Goal: Task Accomplishment & Management: Manage account settings

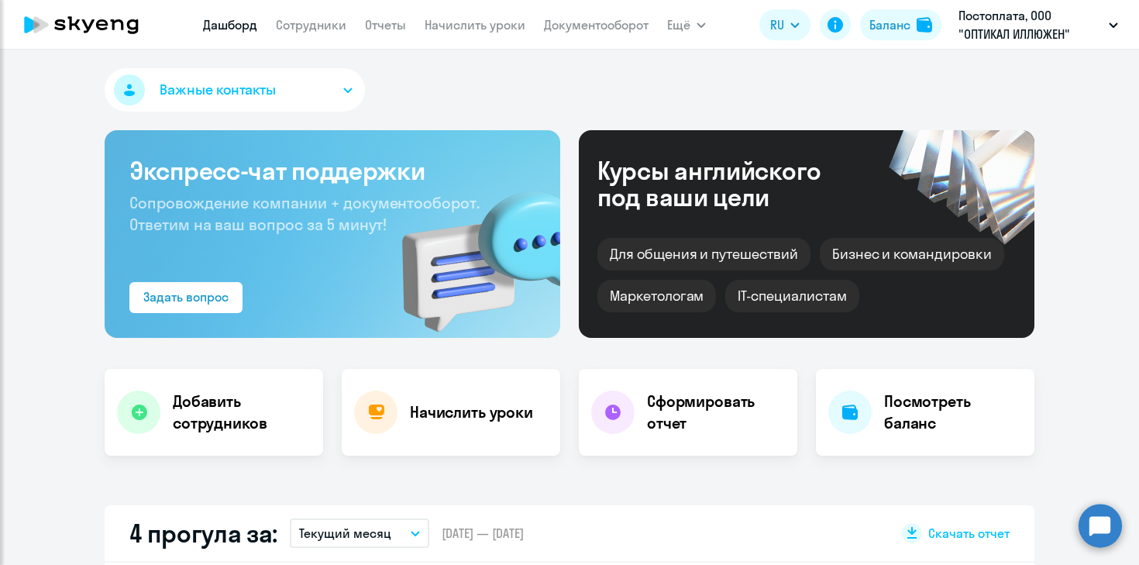
select select "30"
click at [312, 24] on link "Сотрудники" at bounding box center [311, 24] width 70 height 15
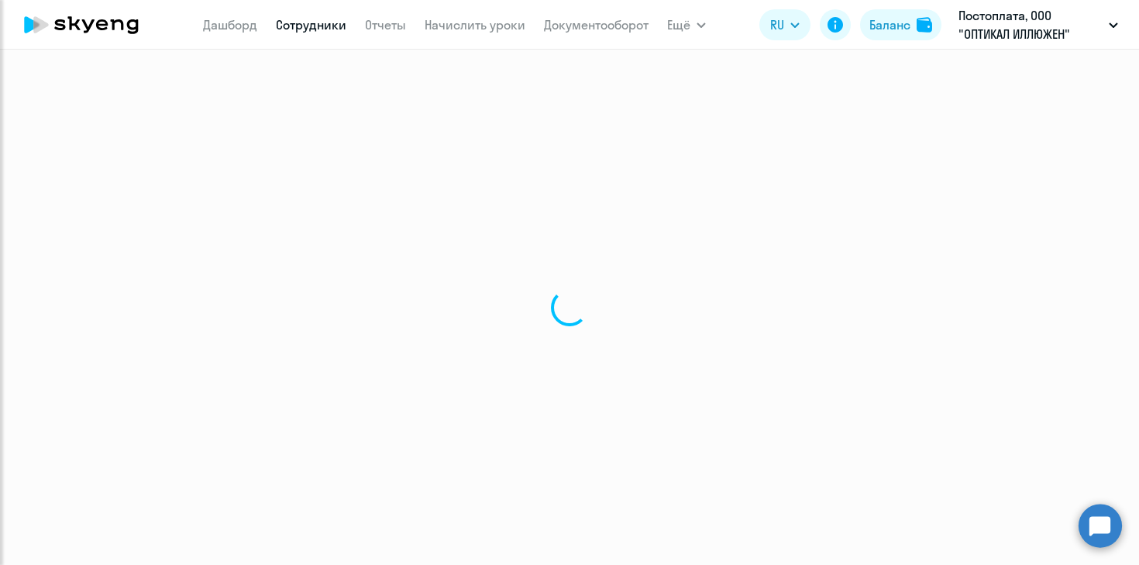
select select "30"
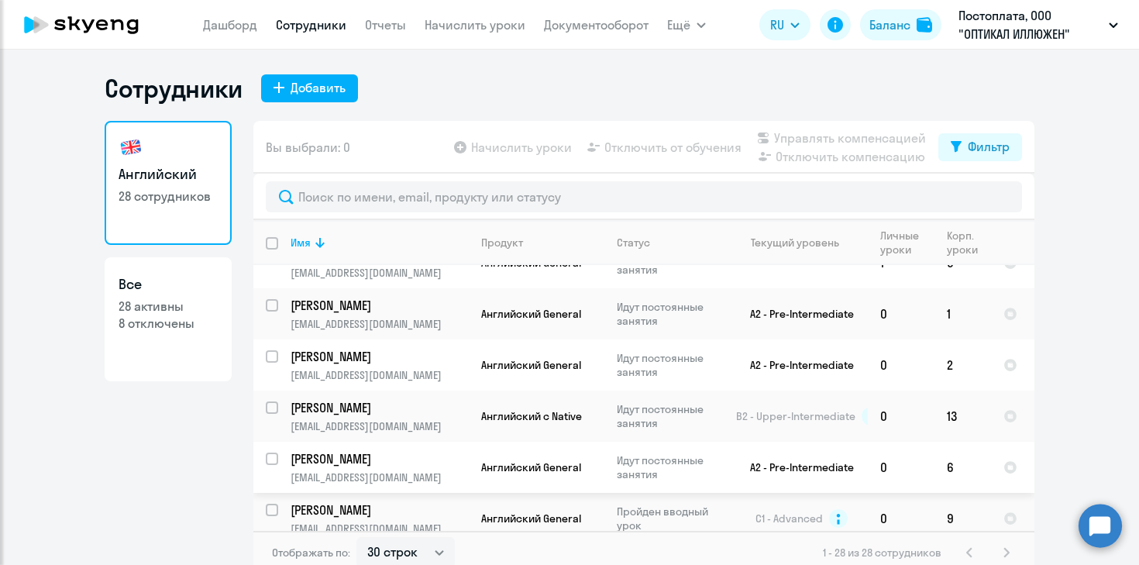
scroll to position [568, 0]
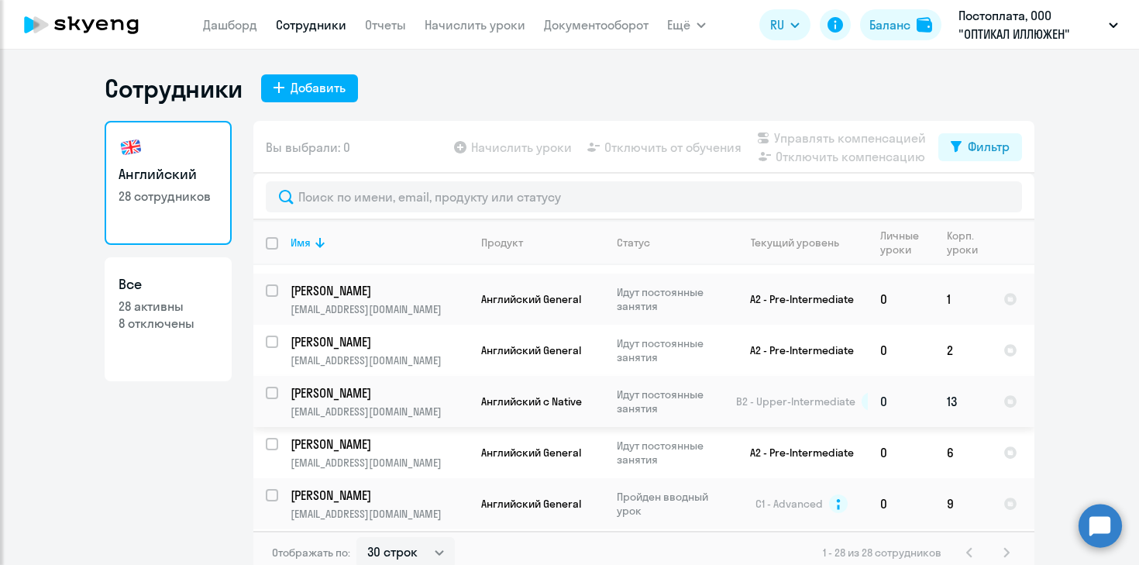
click at [281, 378] on td "[PERSON_NAME] [EMAIL_ADDRESS][DOMAIN_NAME]" at bounding box center [373, 401] width 191 height 51
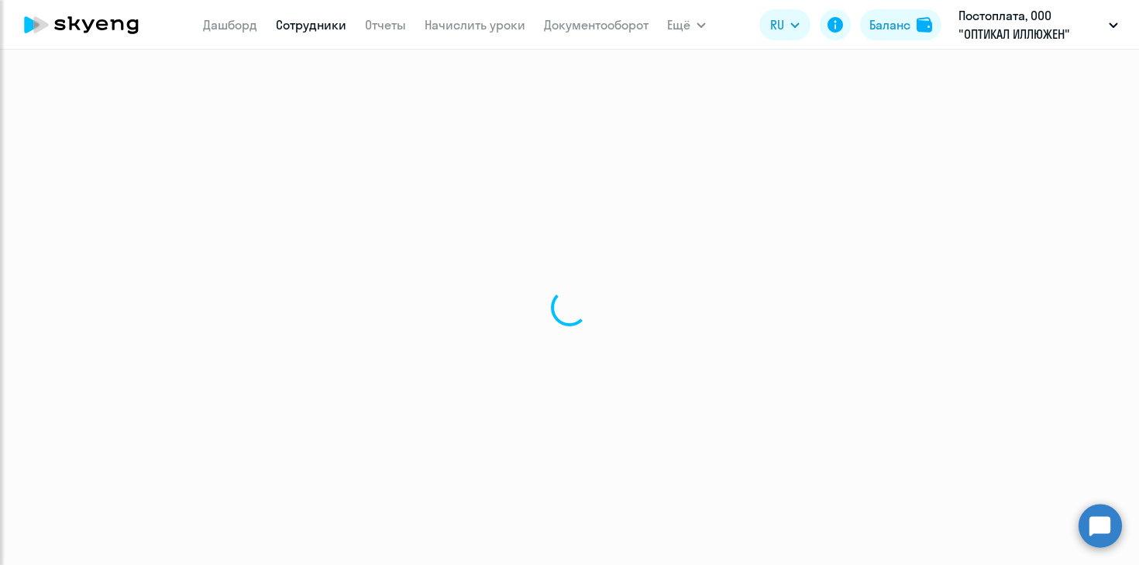
select select "english"
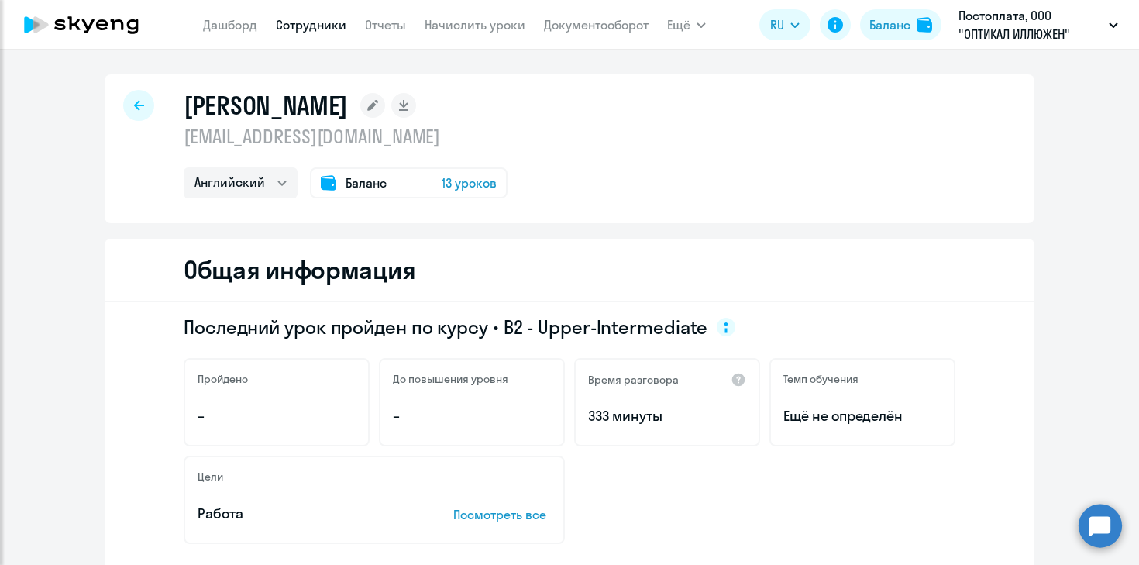
select select "30"
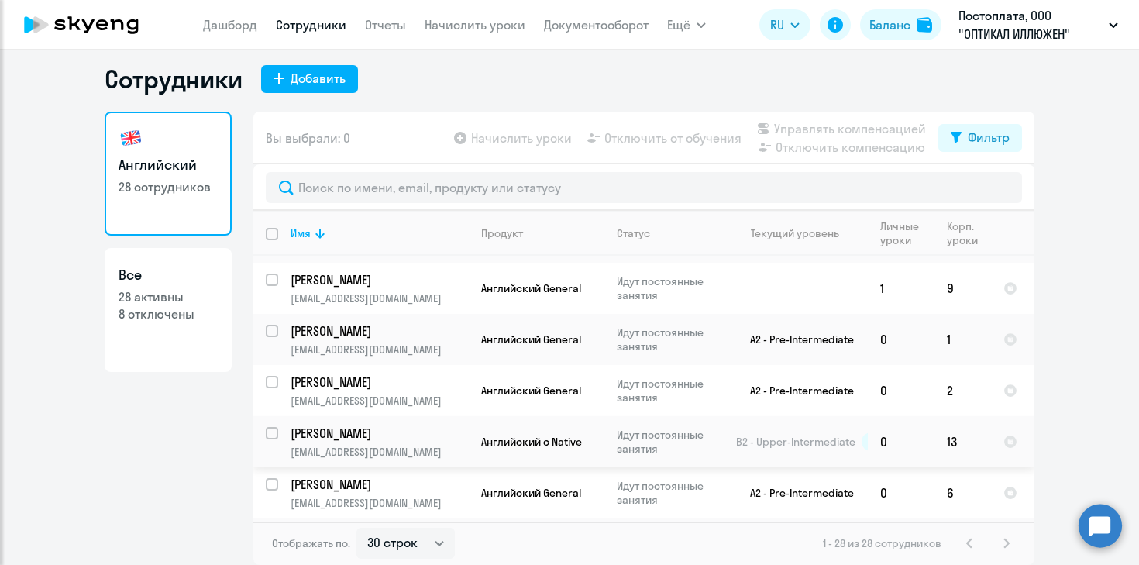
scroll to position [507, 0]
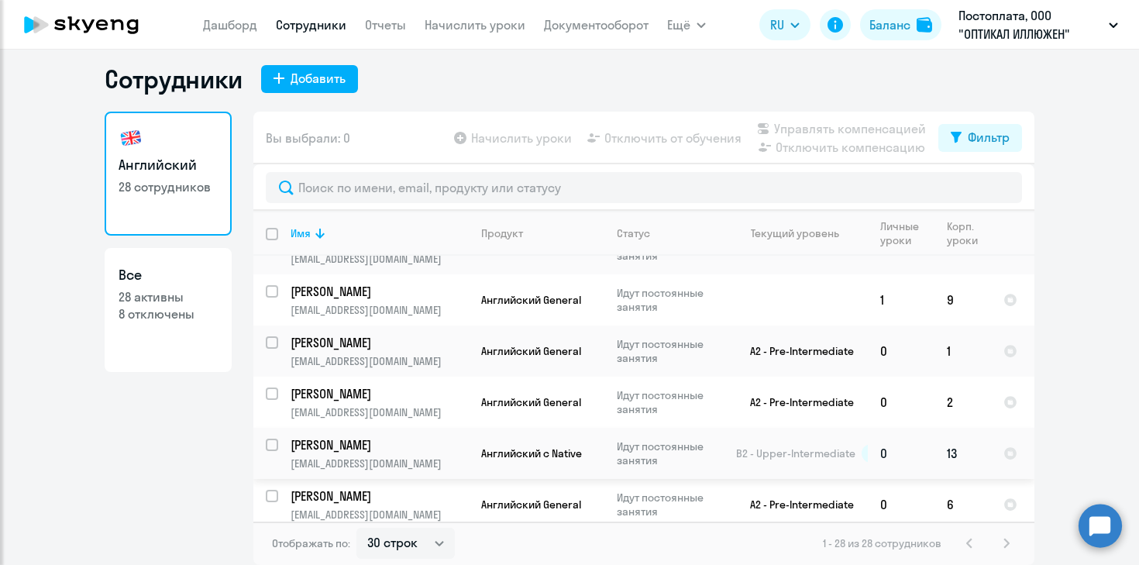
click at [273, 438] on input "select row 14307292" at bounding box center [281, 453] width 31 height 31
checkbox input "true"
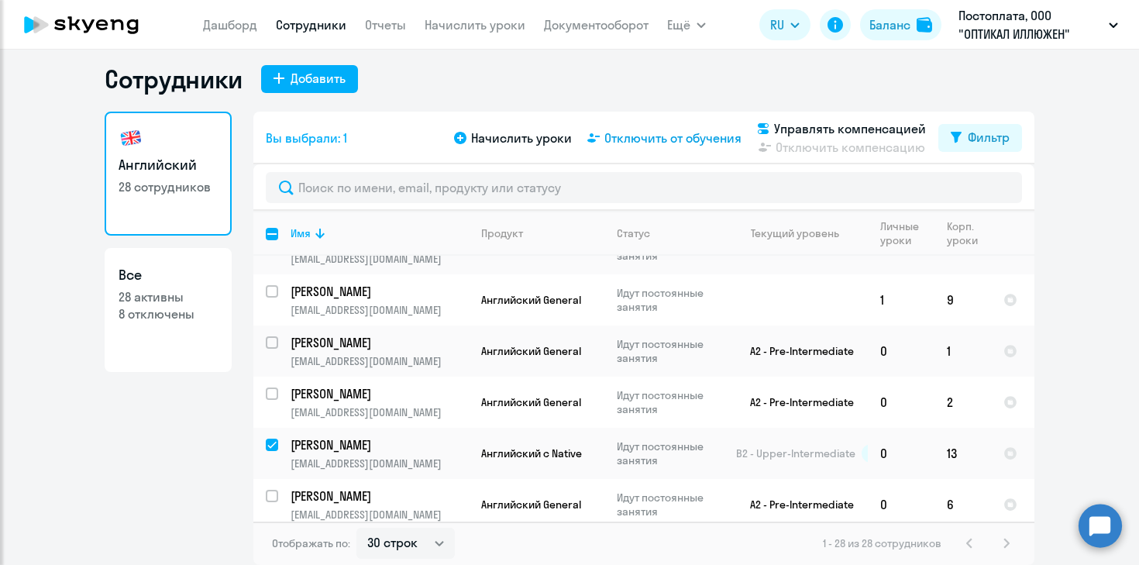
click at [711, 140] on span "Отключить от обучения" at bounding box center [672, 138] width 137 height 19
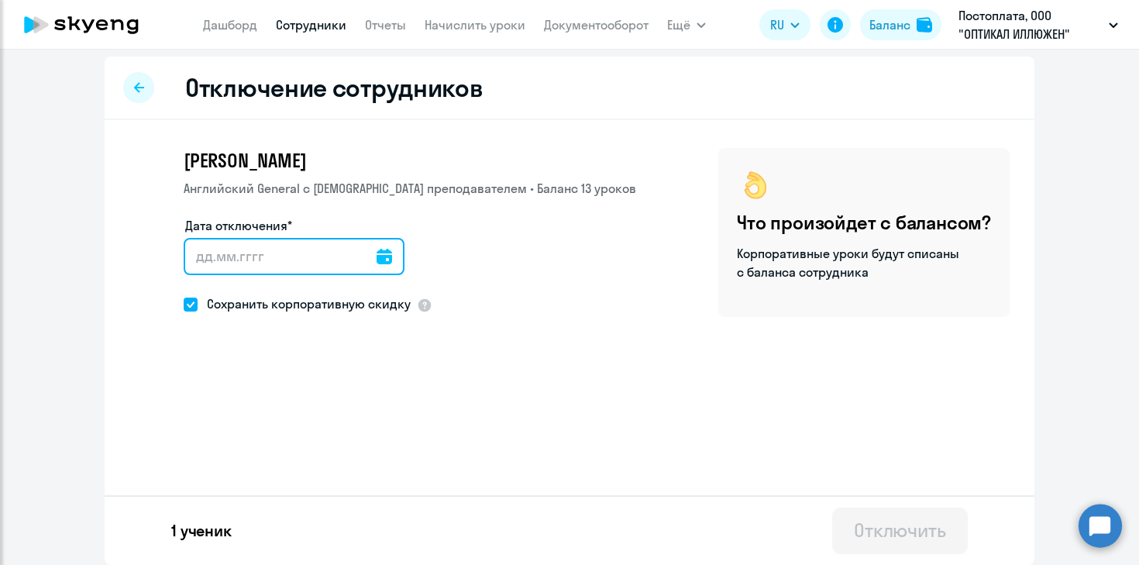
click at [269, 255] on input "Дата отключения*" at bounding box center [294, 256] width 221 height 37
type input "[DATE]"
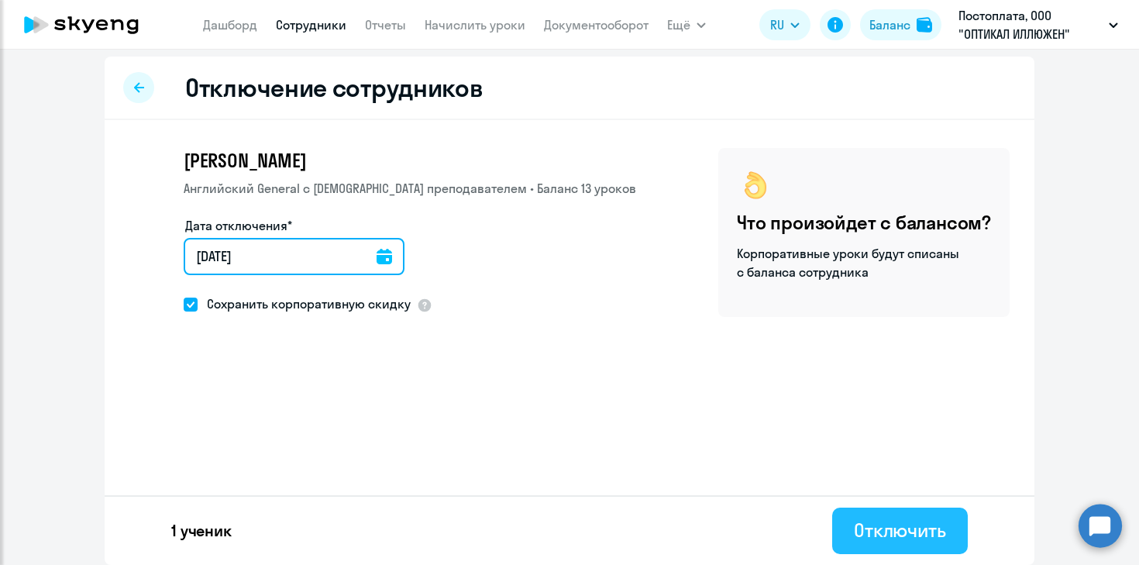
type input "[DATE]"
click at [915, 531] on div "Отключить" at bounding box center [900, 529] width 92 height 25
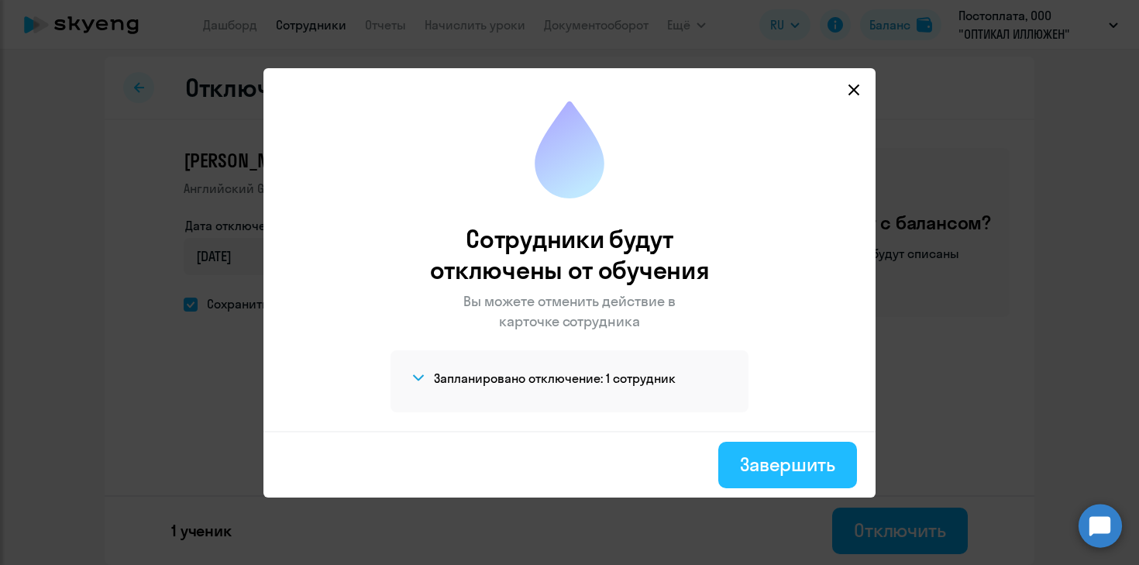
click at [790, 462] on div "Завершить" at bounding box center [787, 464] width 95 height 25
select select "30"
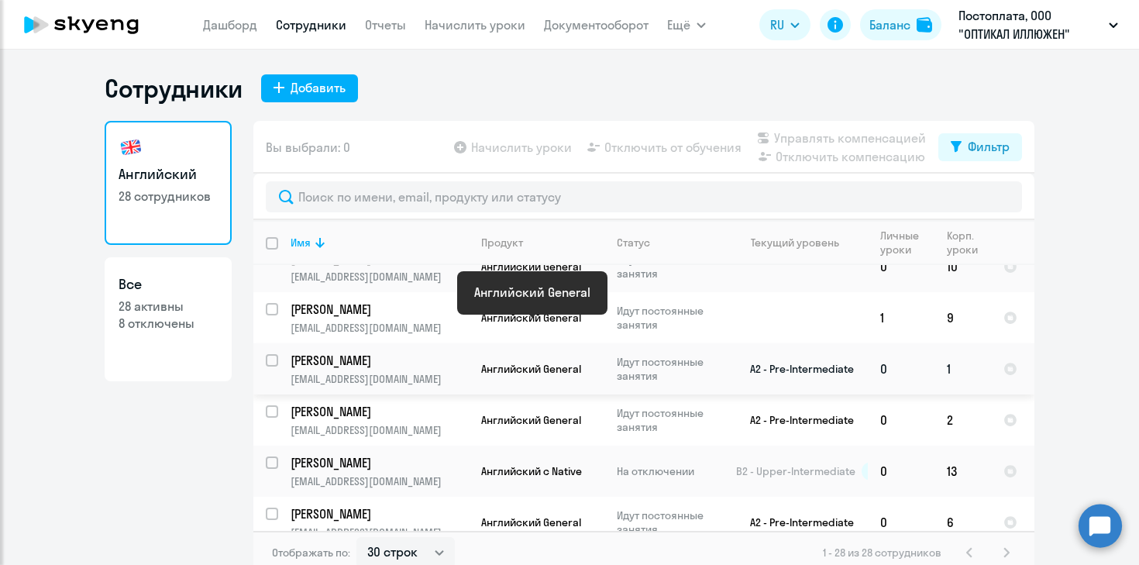
scroll to position [493, 0]
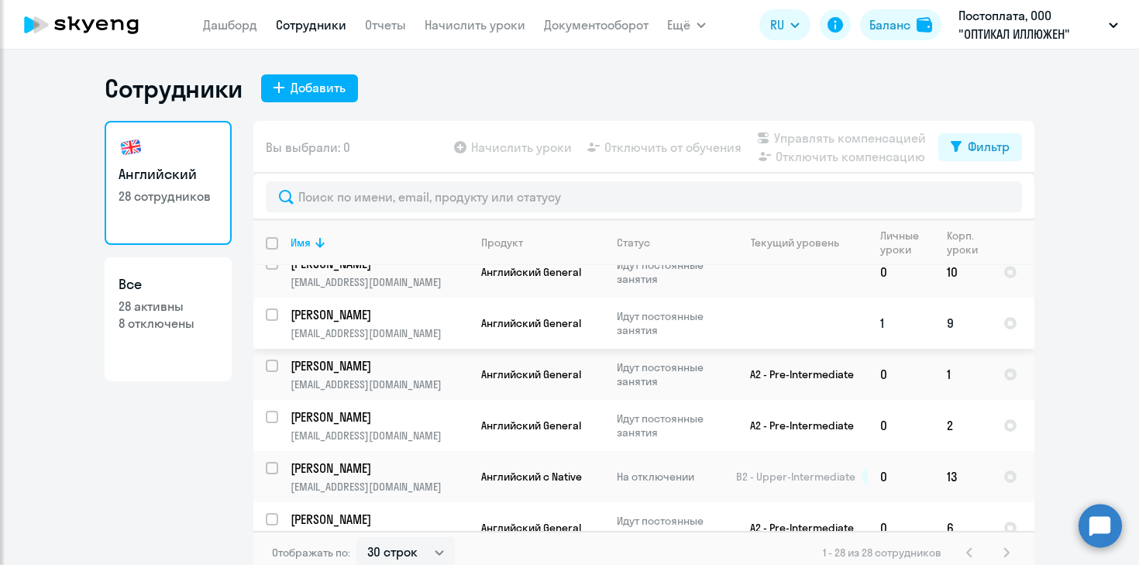
click at [272, 308] on input "select row 40496462" at bounding box center [281, 323] width 31 height 31
checkbox input "true"
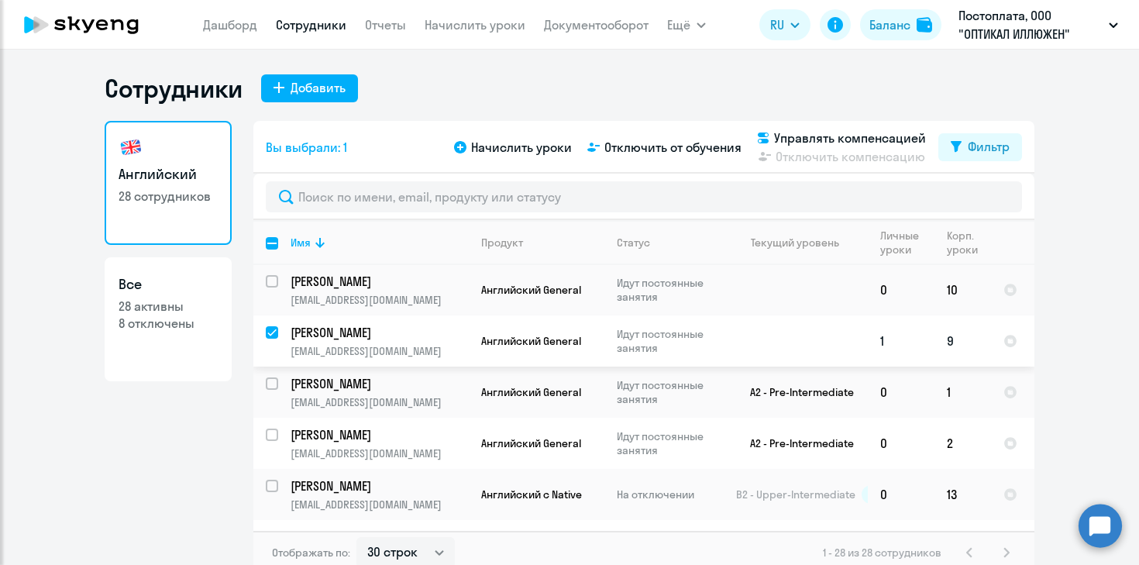
scroll to position [476, 0]
click at [665, 149] on span "Отключить от обучения" at bounding box center [672, 147] width 137 height 19
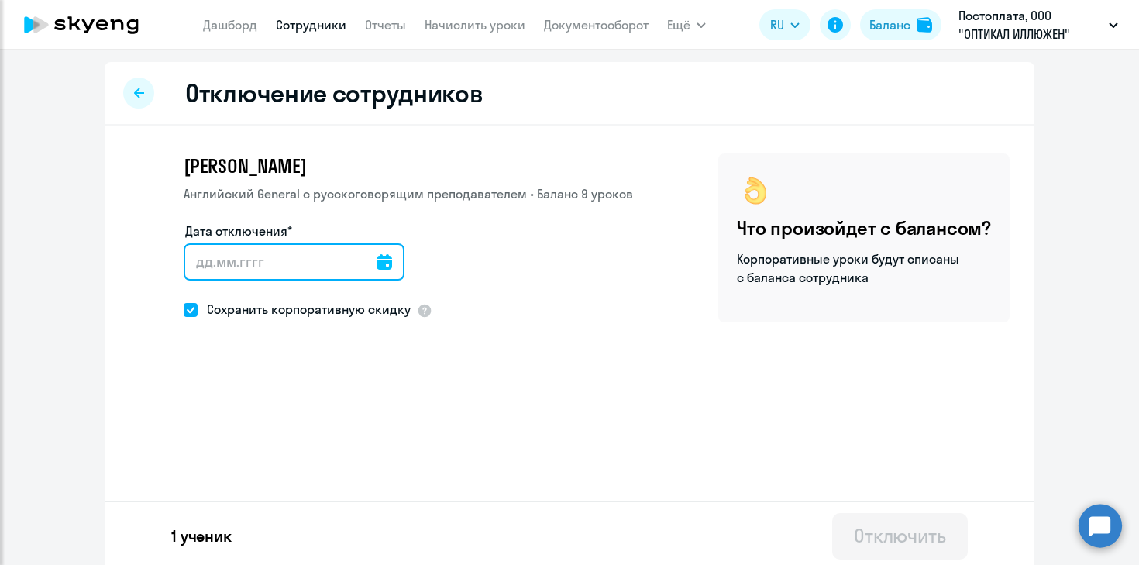
click at [325, 262] on input "Дата отключения*" at bounding box center [294, 261] width 221 height 37
type input "[DATE]"
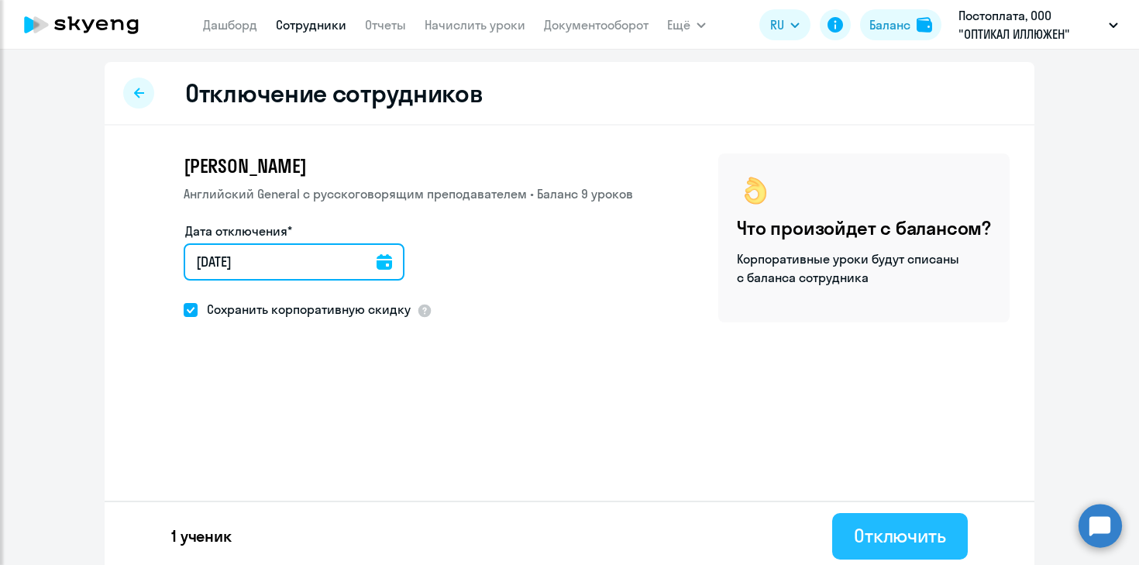
type input "[DATE]"
click at [892, 551] on button "Отключить" at bounding box center [900, 536] width 136 height 46
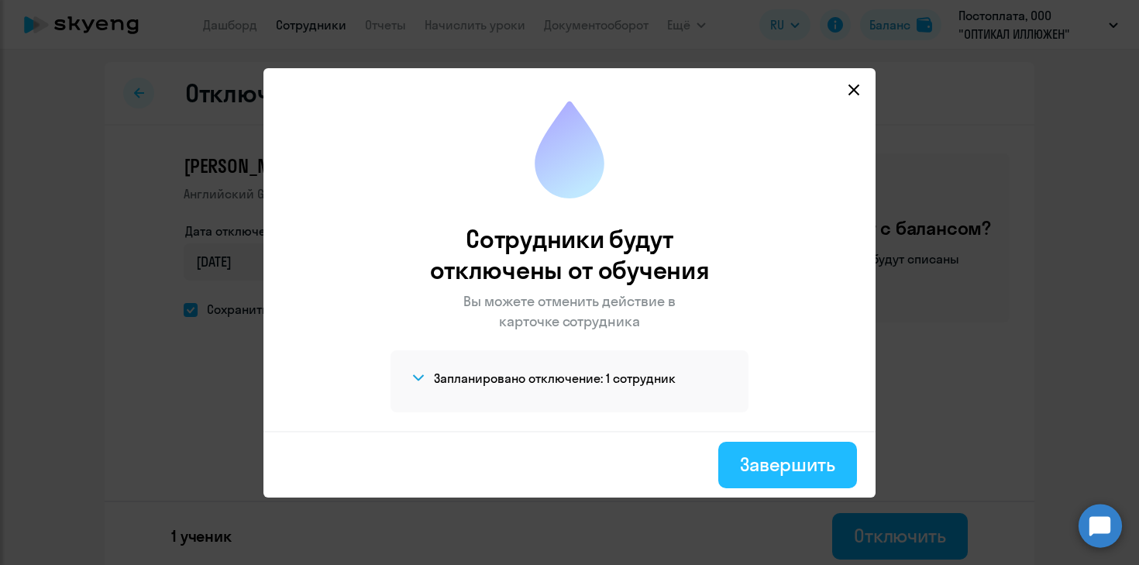
click at [796, 462] on div "Завершить" at bounding box center [787, 464] width 95 height 25
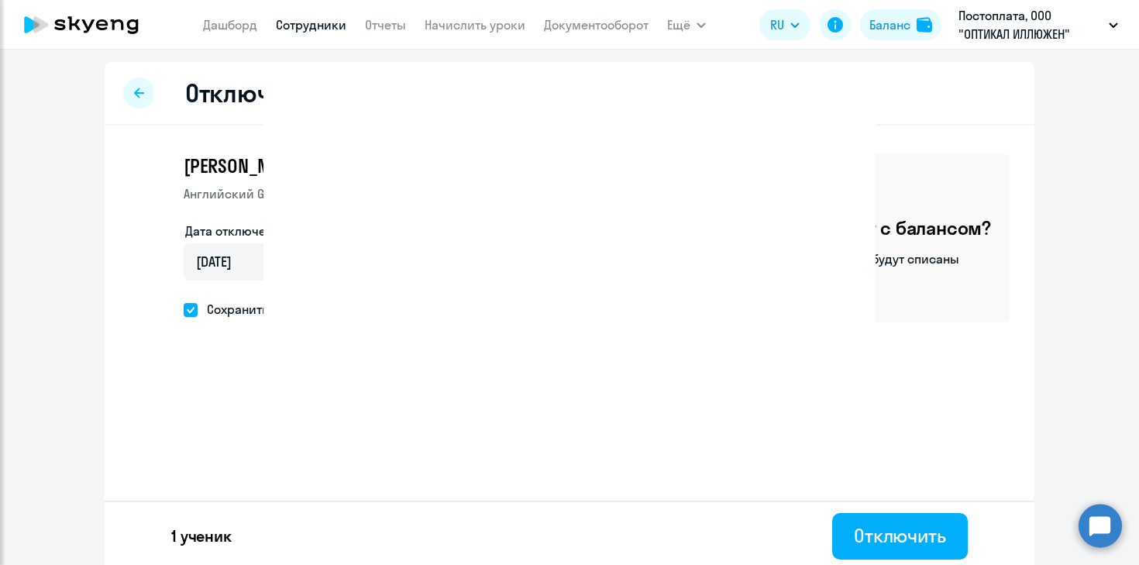
select select "30"
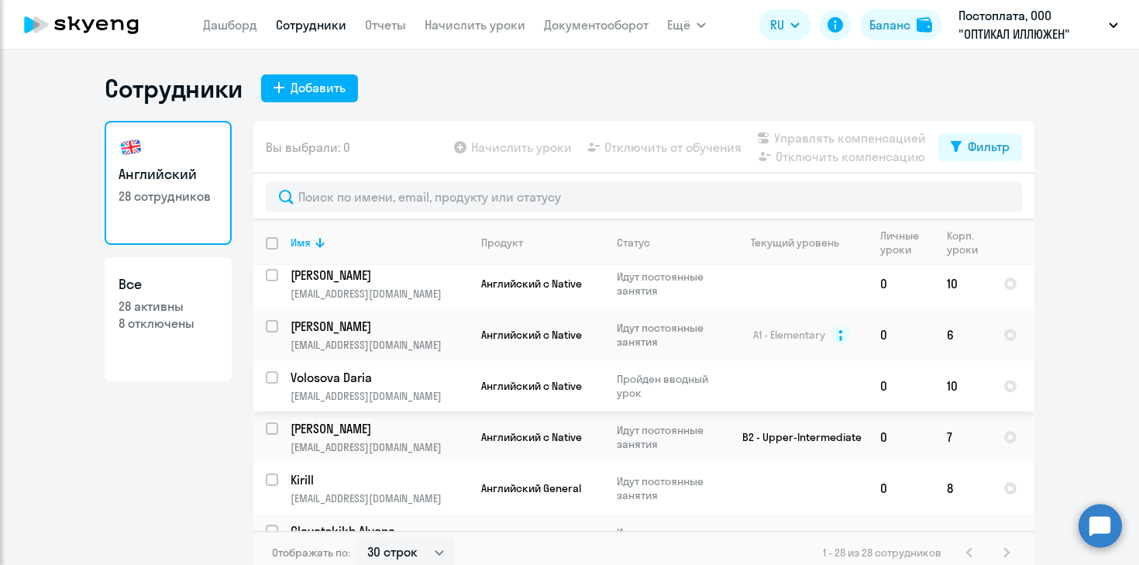
scroll to position [1155, 0]
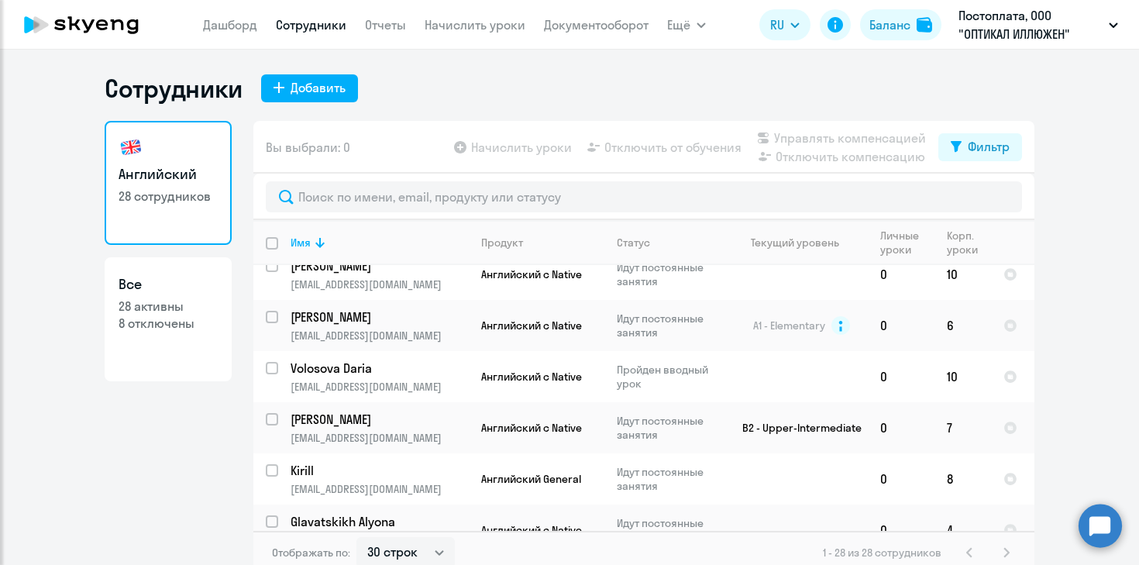
click at [105, 15] on icon at bounding box center [81, 24] width 136 height 39
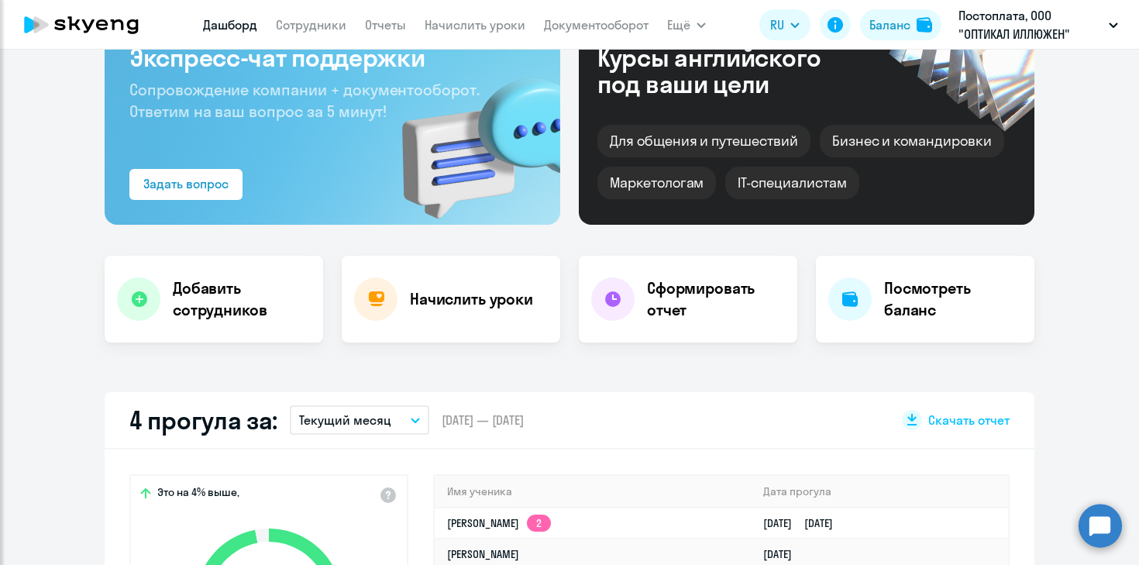
select select "30"
